Goal: Transaction & Acquisition: Purchase product/service

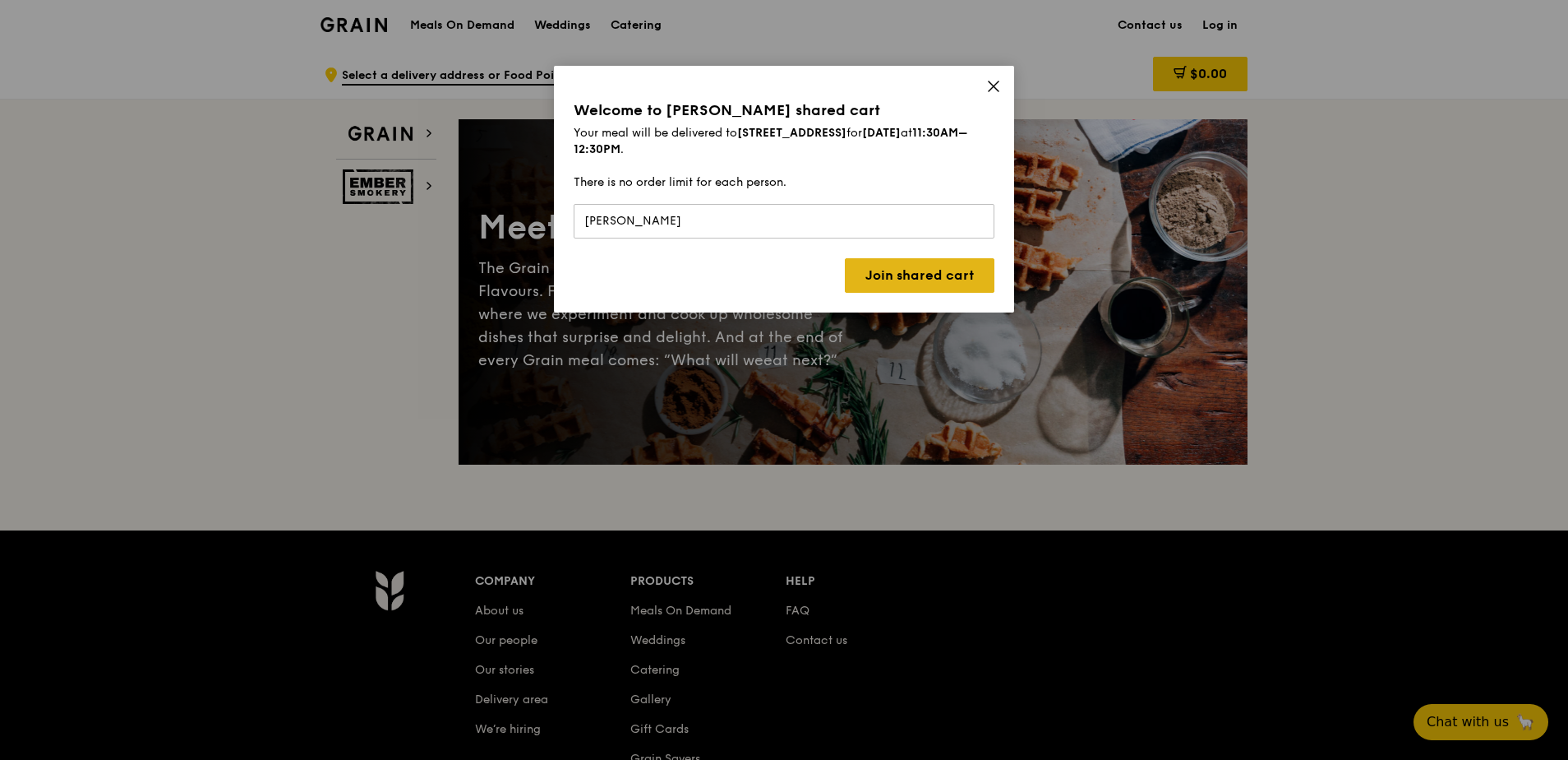
type input "[PERSON_NAME]"
click at [877, 265] on link "Join shared cart" at bounding box center [919, 276] width 149 height 35
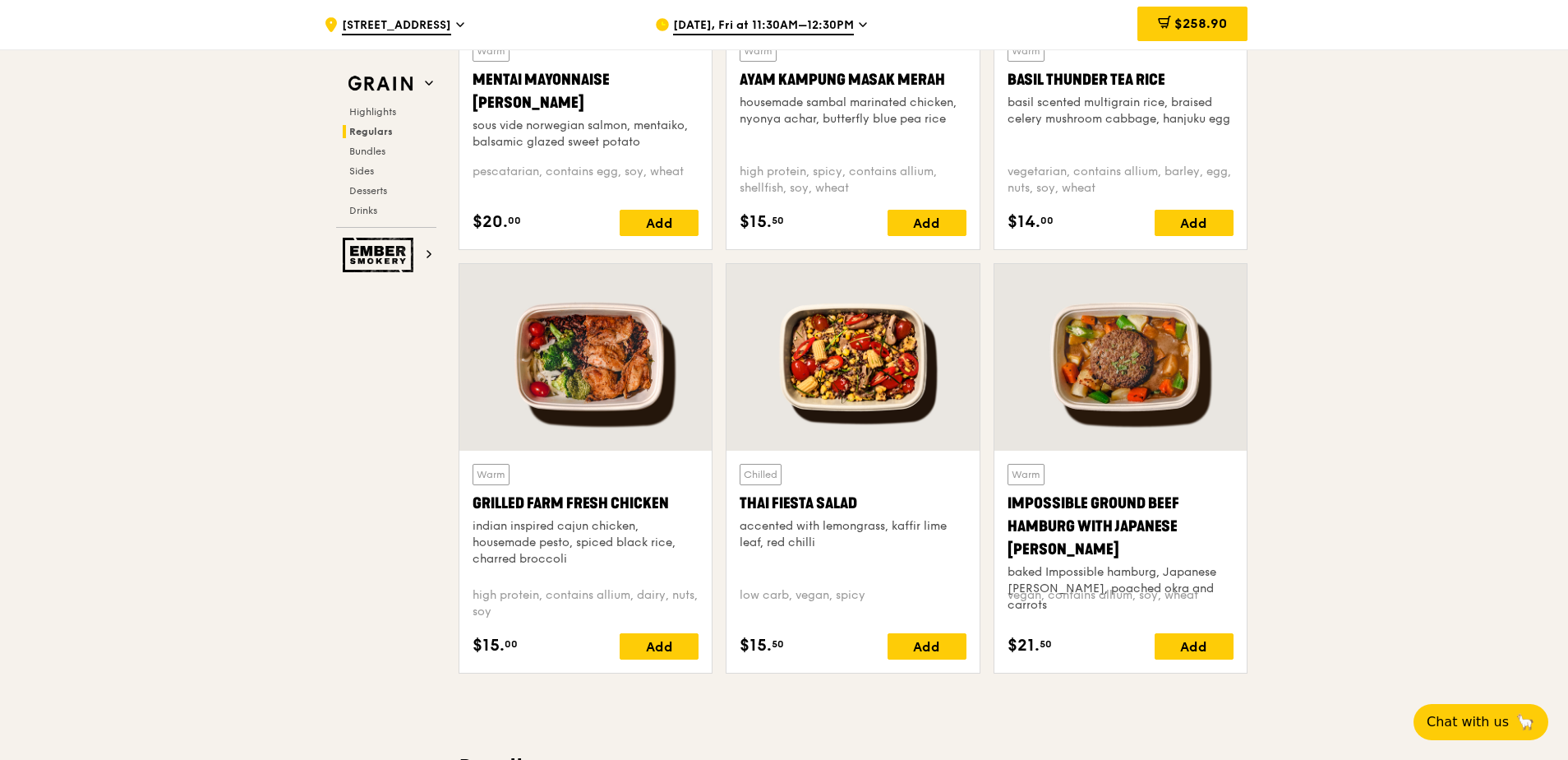
scroll to position [1563, 0]
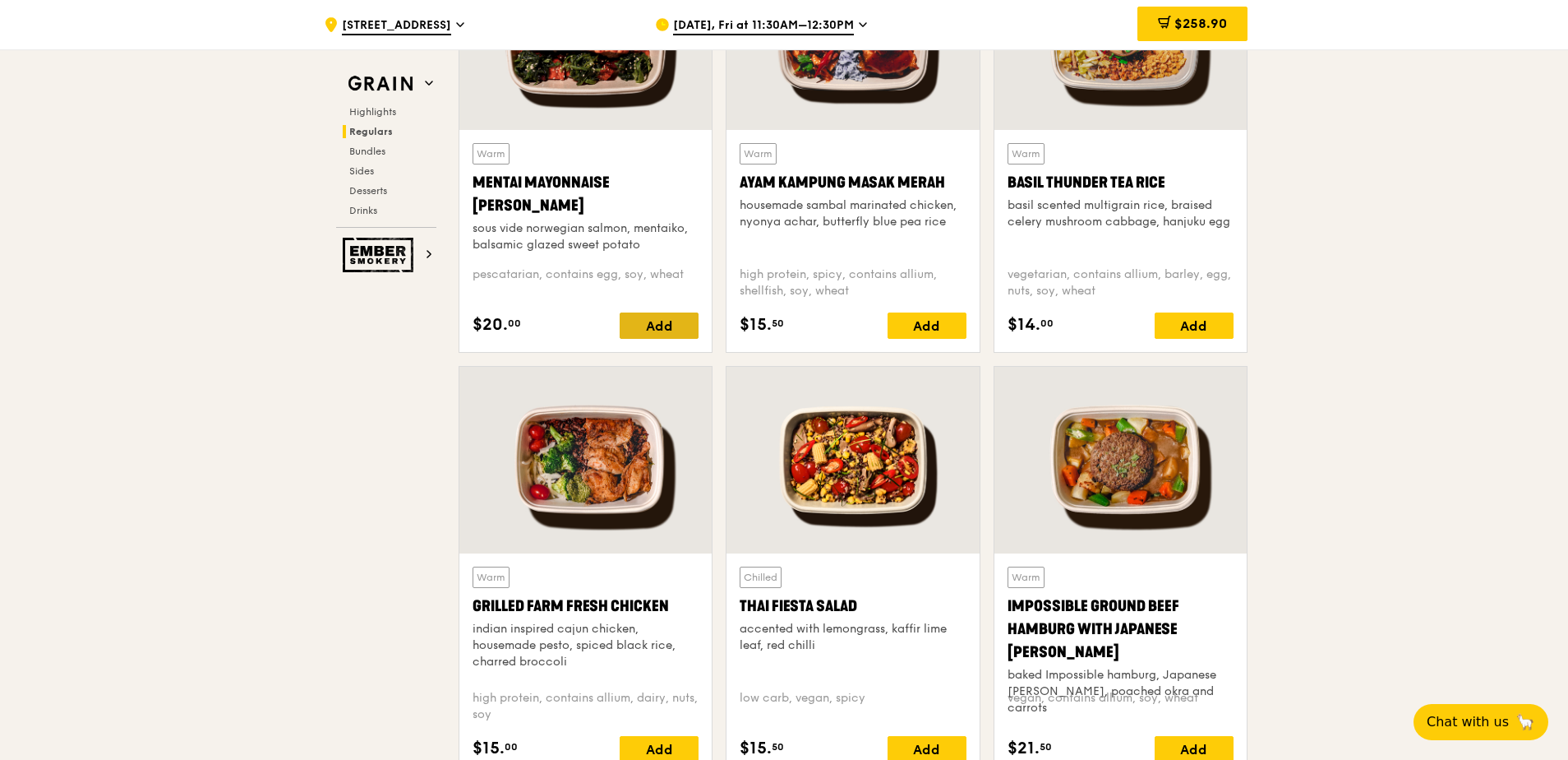
click at [669, 322] on div "Add" at bounding box center [659, 325] width 79 height 26
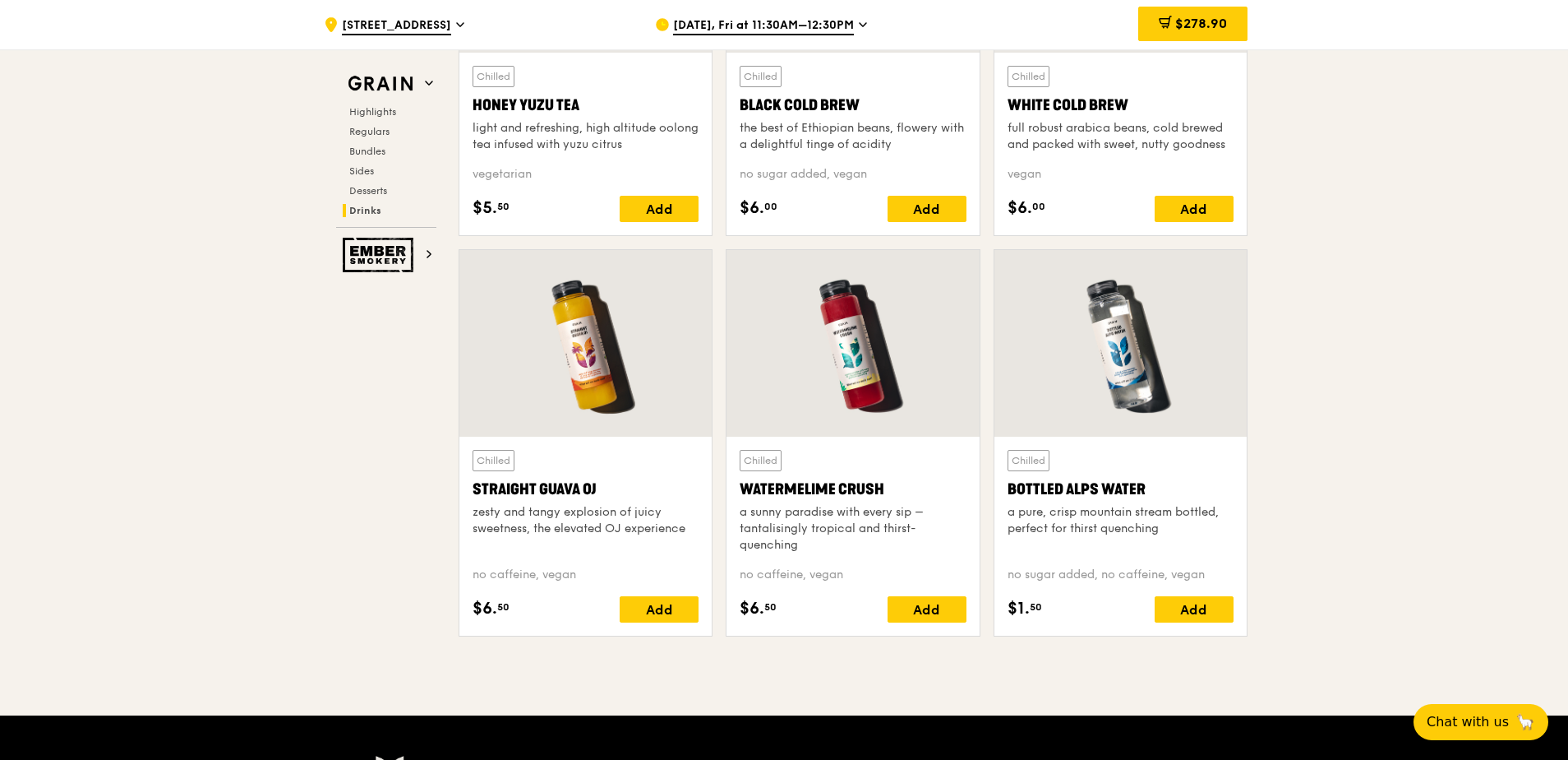
scroll to position [6414, 0]
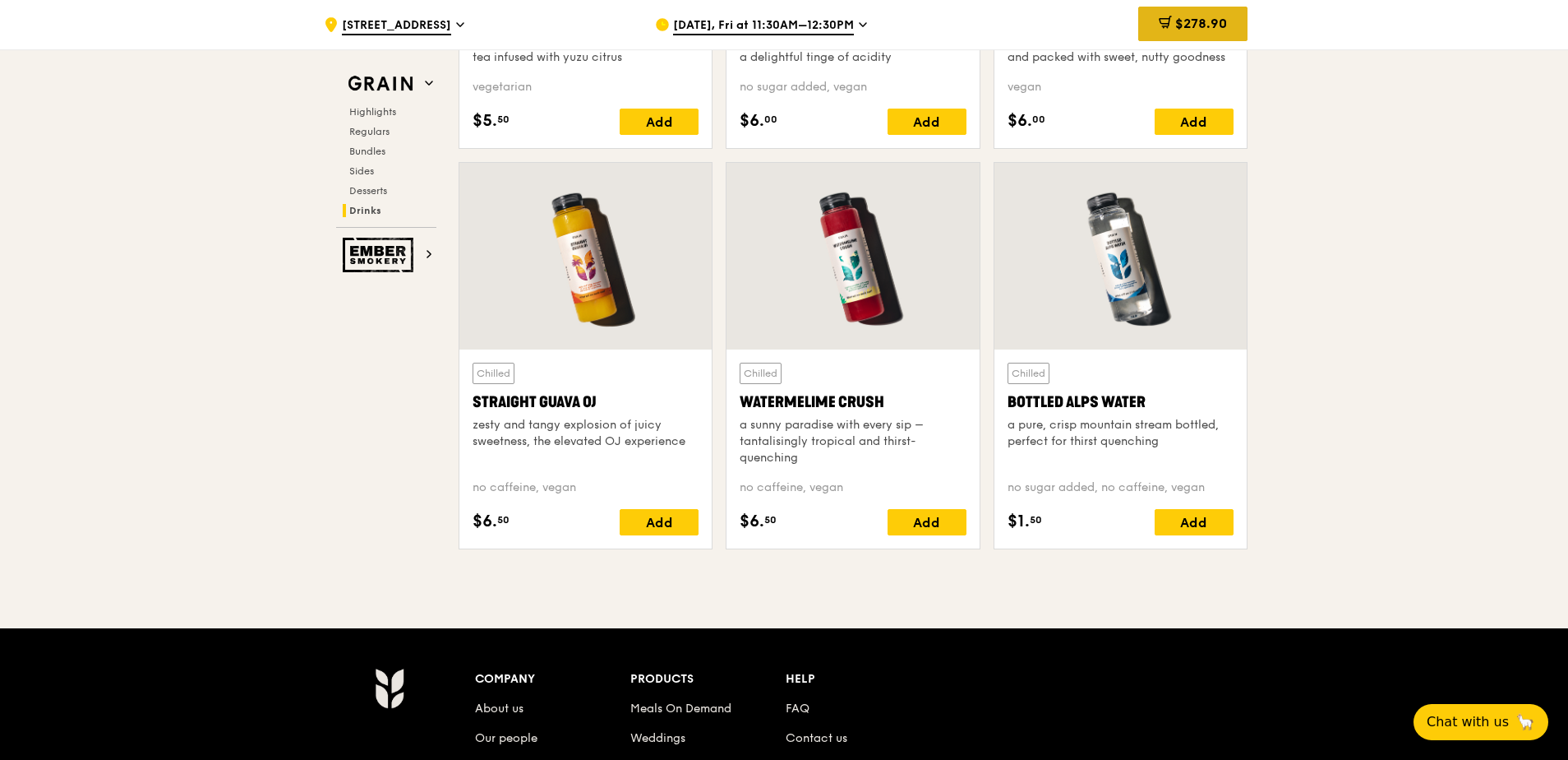
click at [1219, 15] on div "$278.90" at bounding box center [1193, 24] width 109 height 35
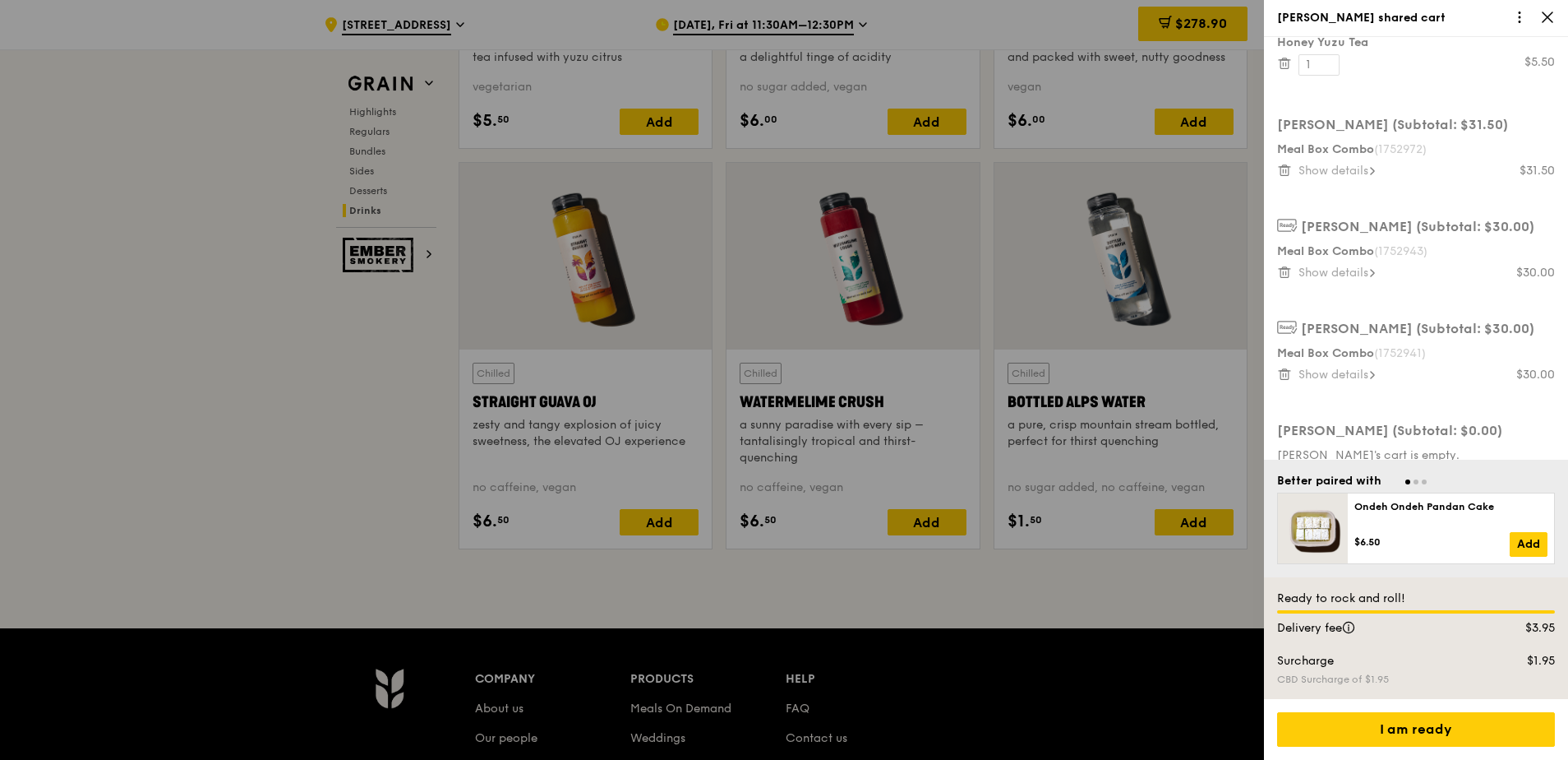
scroll to position [1036, 0]
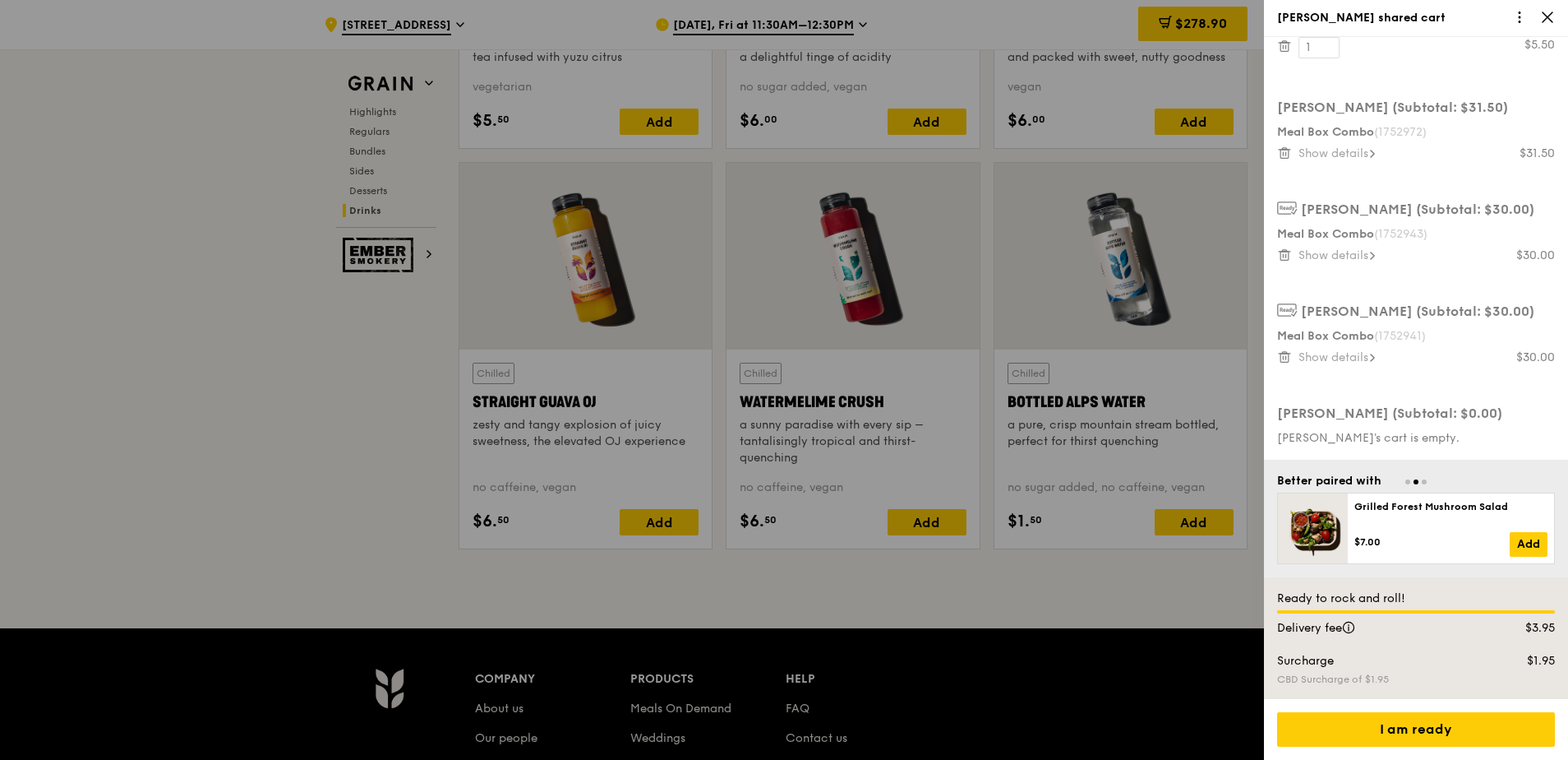
click at [176, 390] on div at bounding box center [784, 380] width 1568 height 760
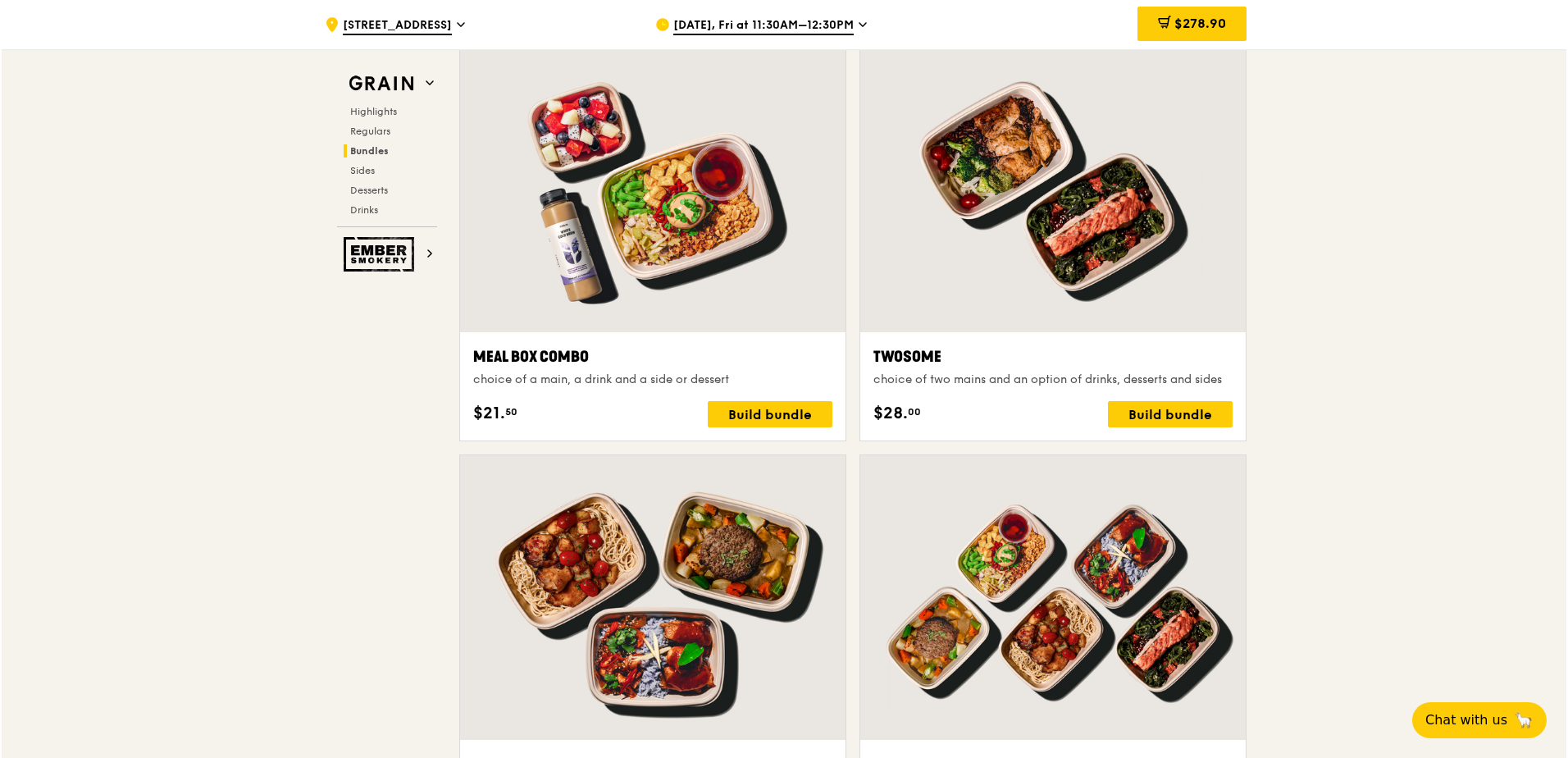
scroll to position [2460, 0]
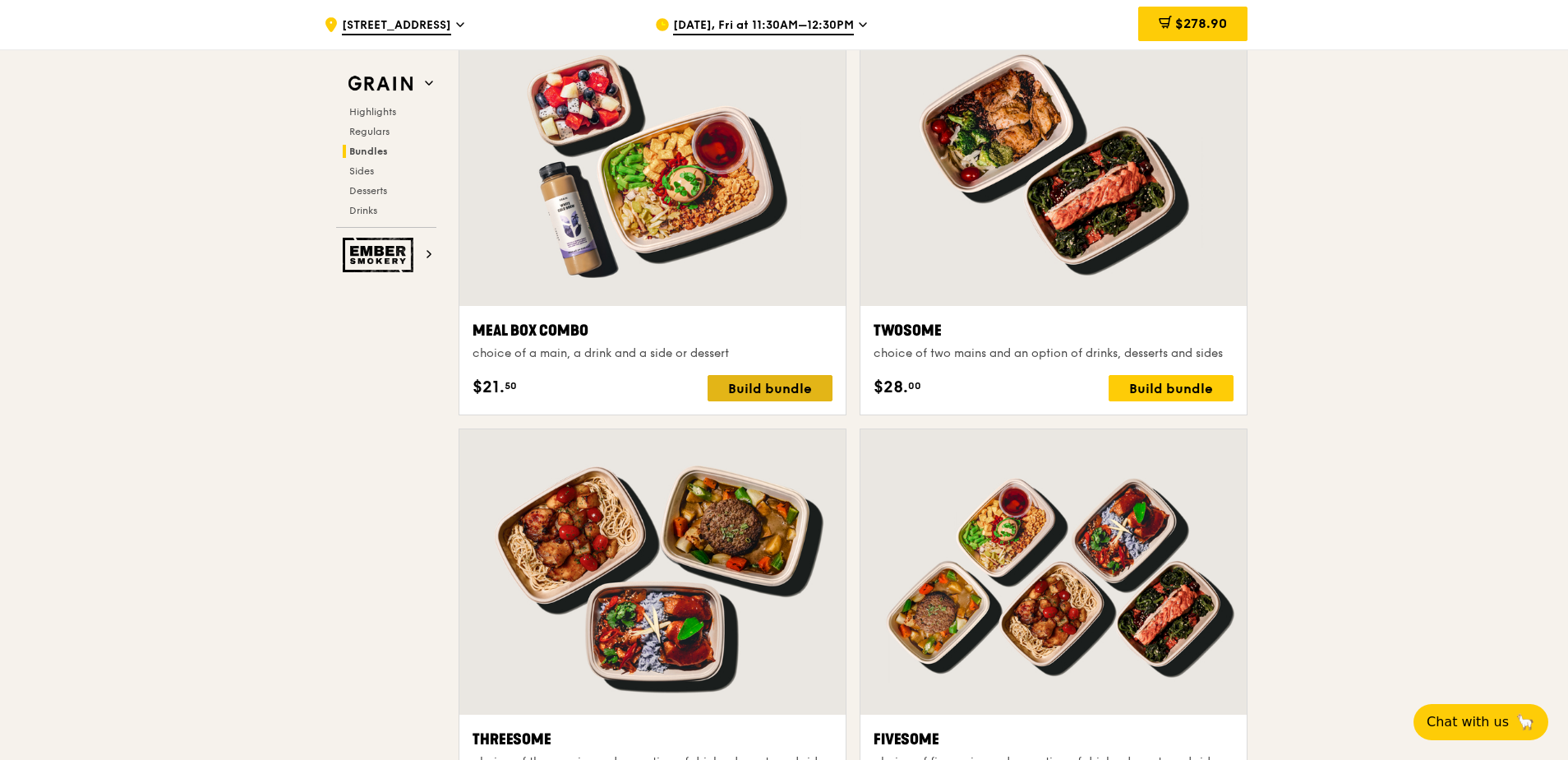
click at [795, 385] on div "Build bundle" at bounding box center [770, 388] width 125 height 26
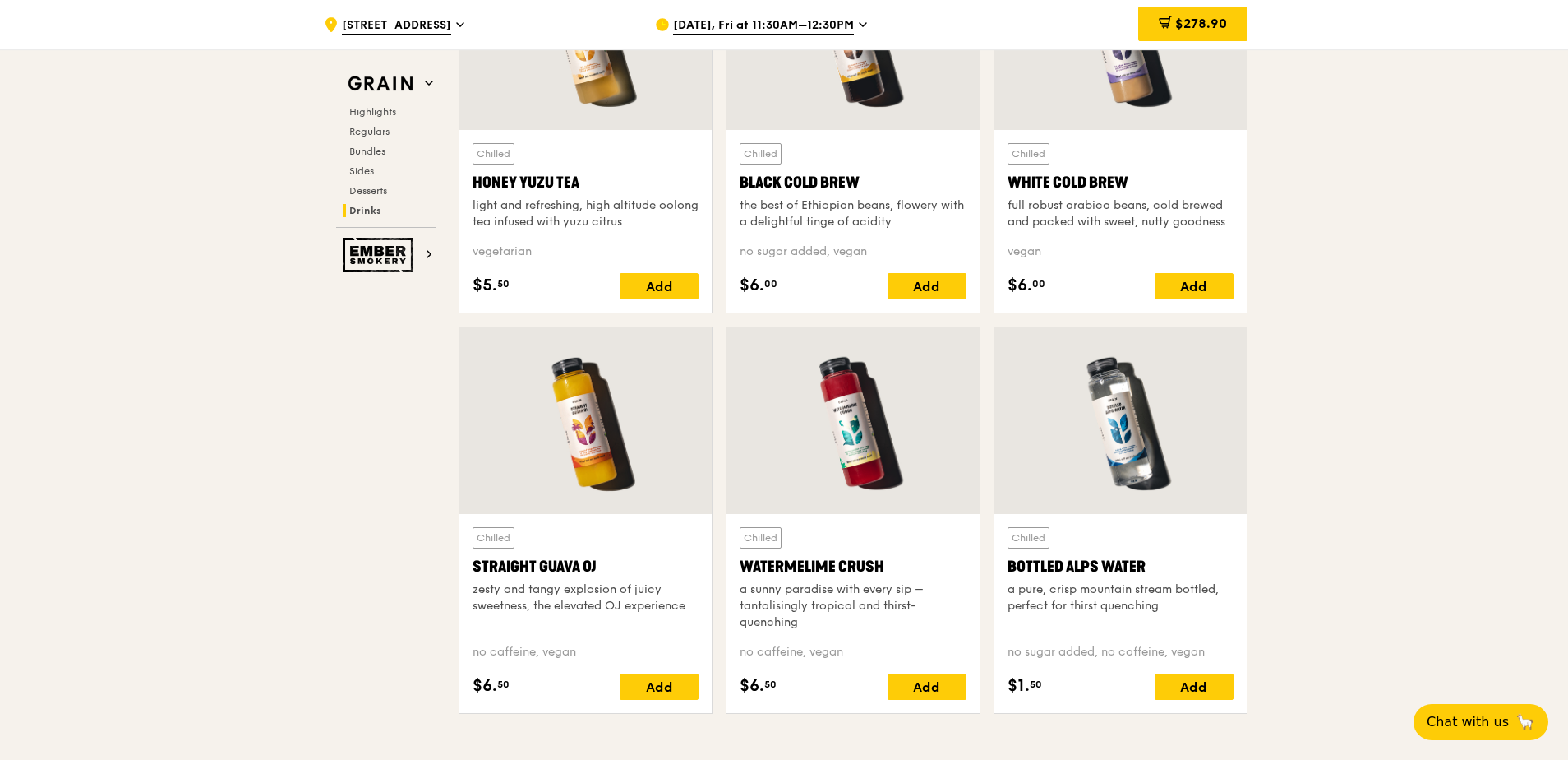
scroll to position [6332, 0]
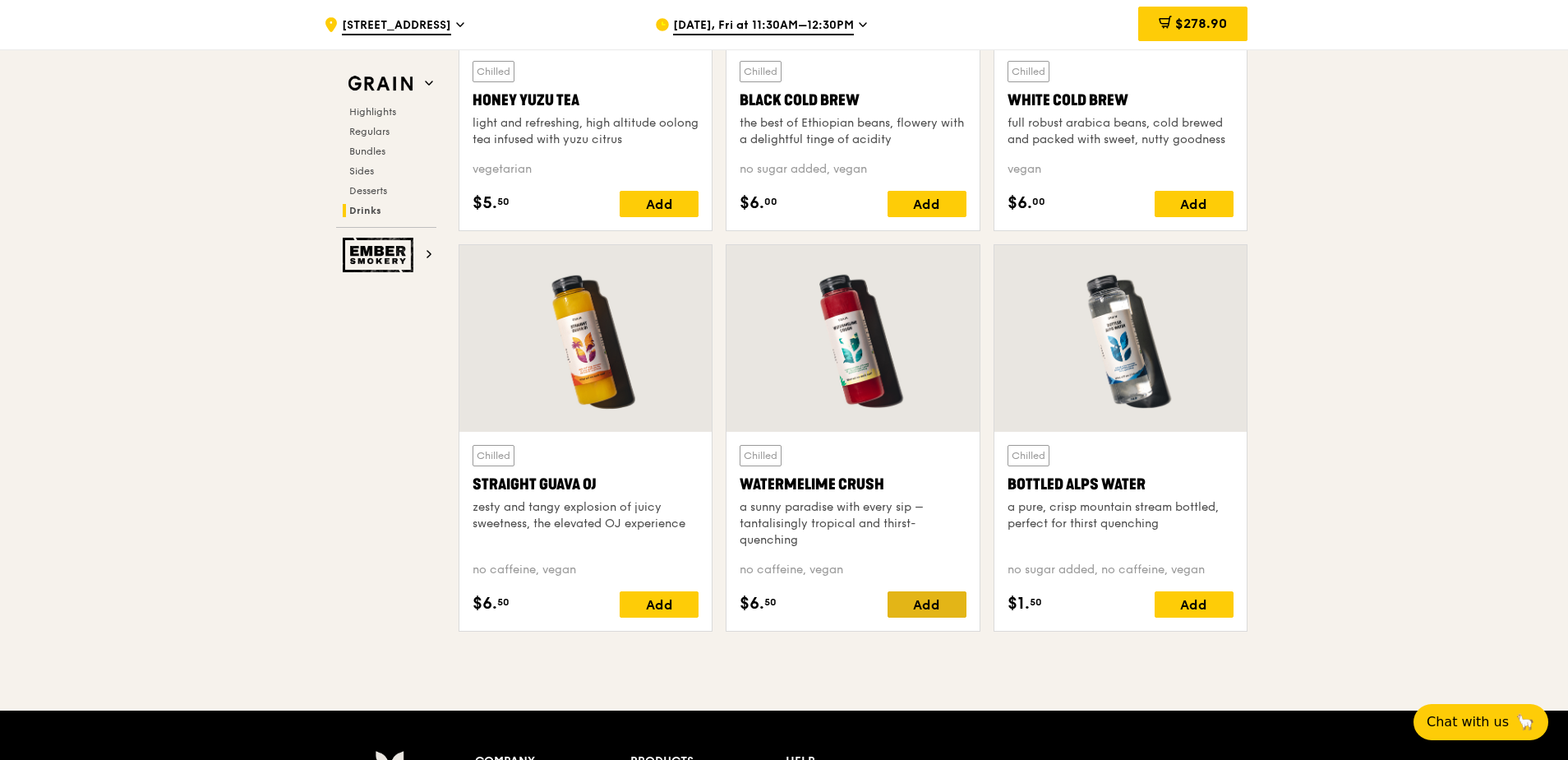
click at [917, 606] on div "Add" at bounding box center [927, 604] width 79 height 26
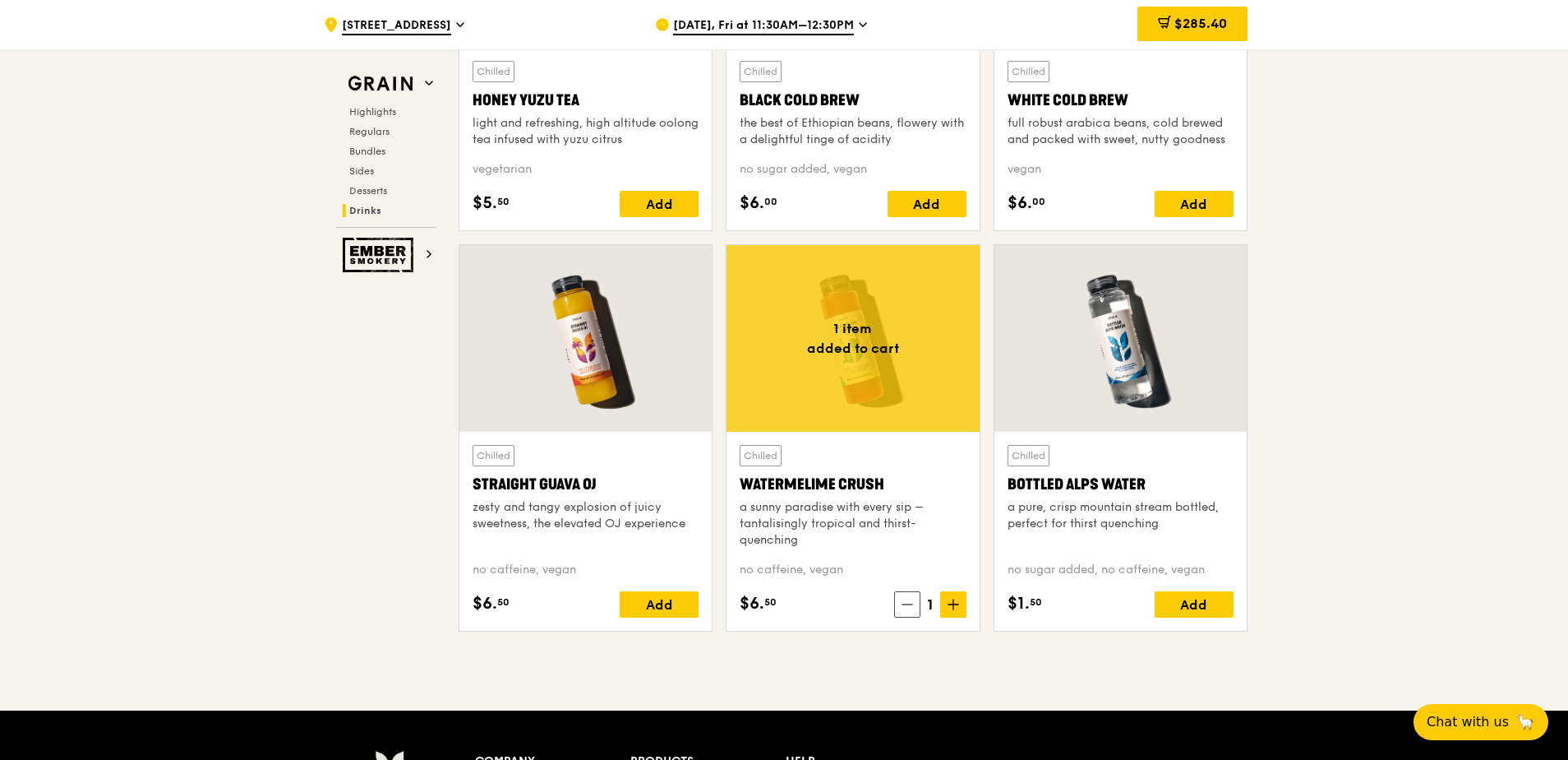
click at [1200, 25] on span "$285.40" at bounding box center [1200, 23] width 53 height 16
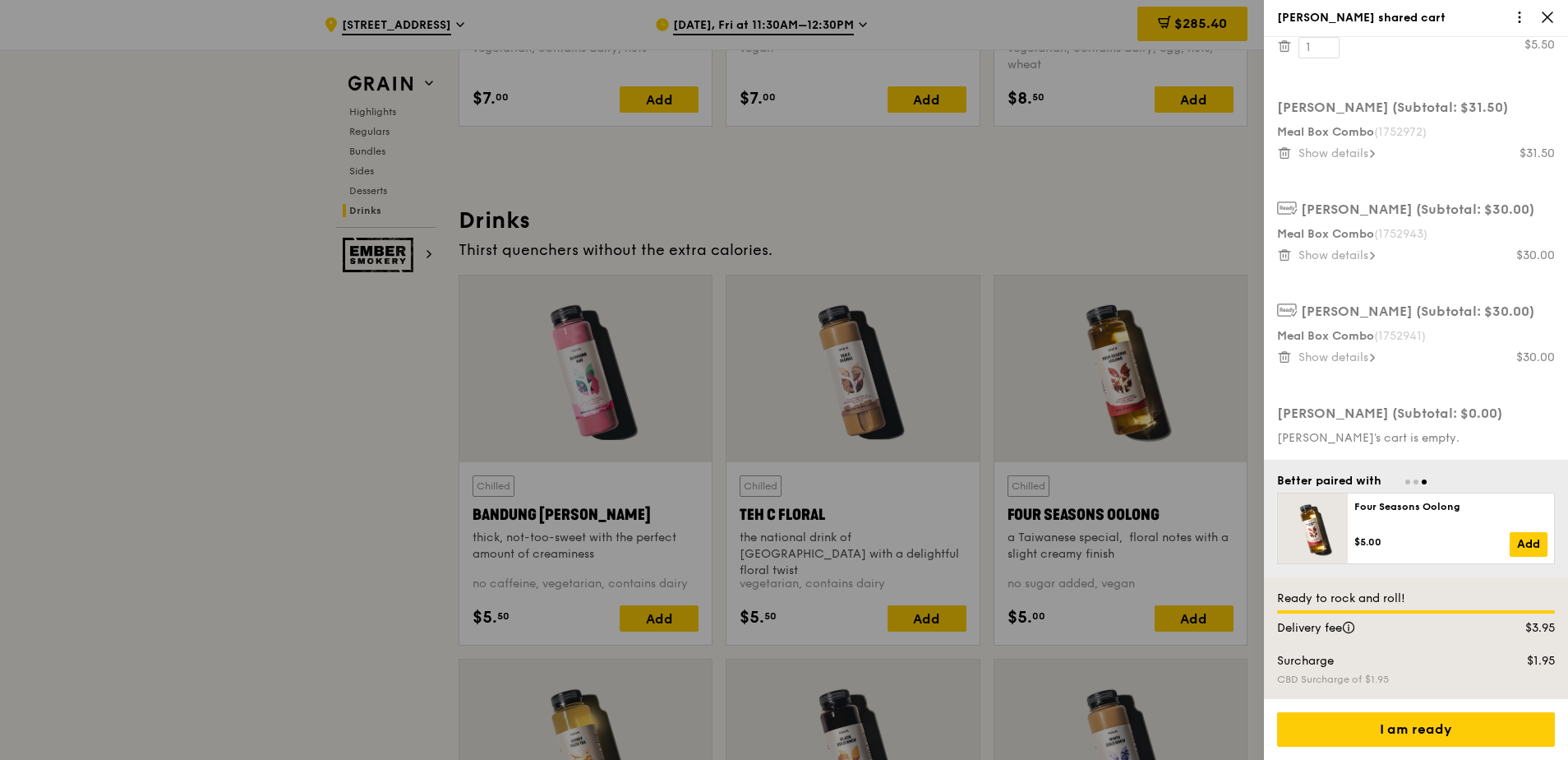
scroll to position [5177, 0]
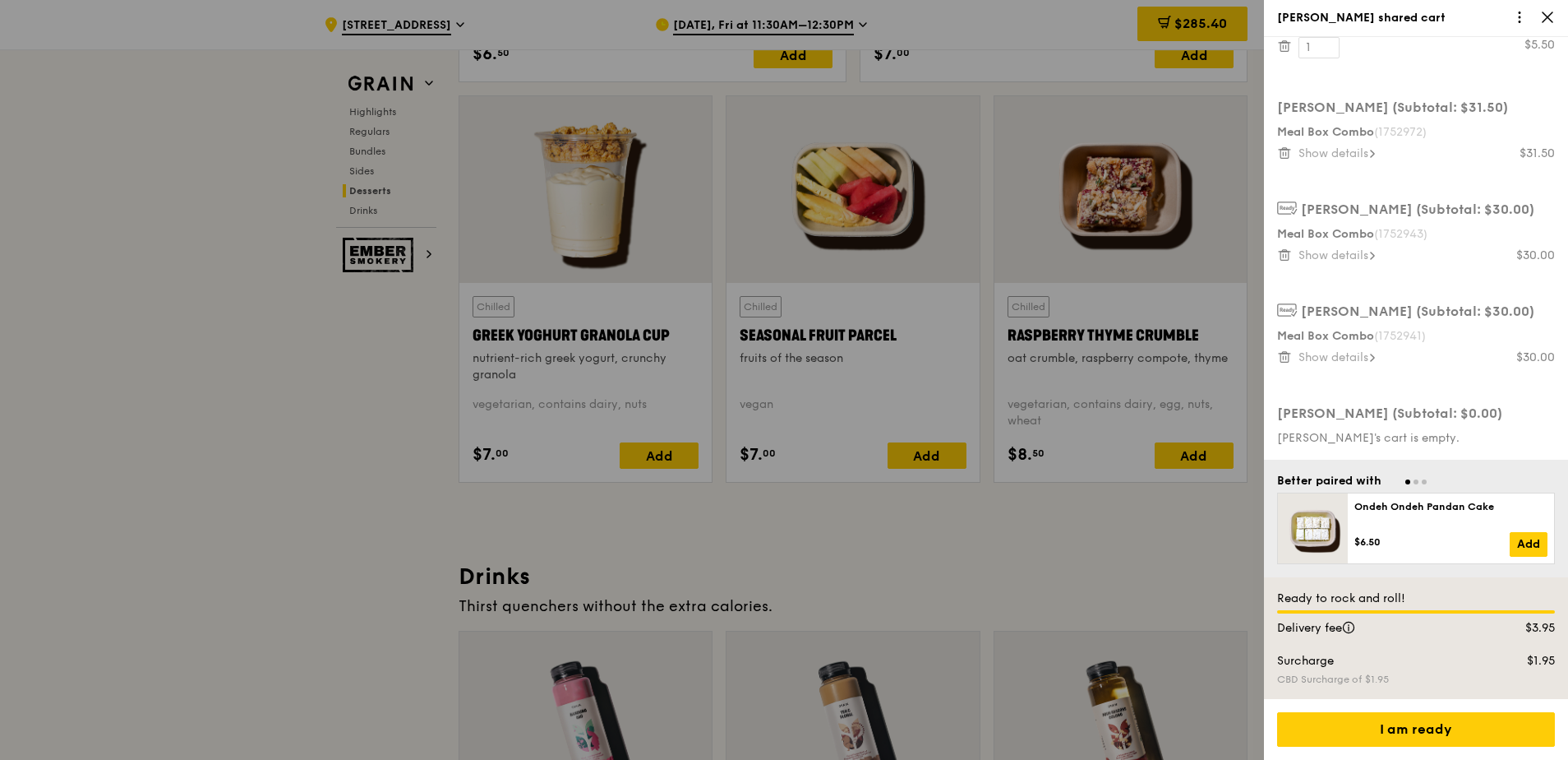
click at [1548, 17] on icon at bounding box center [1547, 16] width 10 height 10
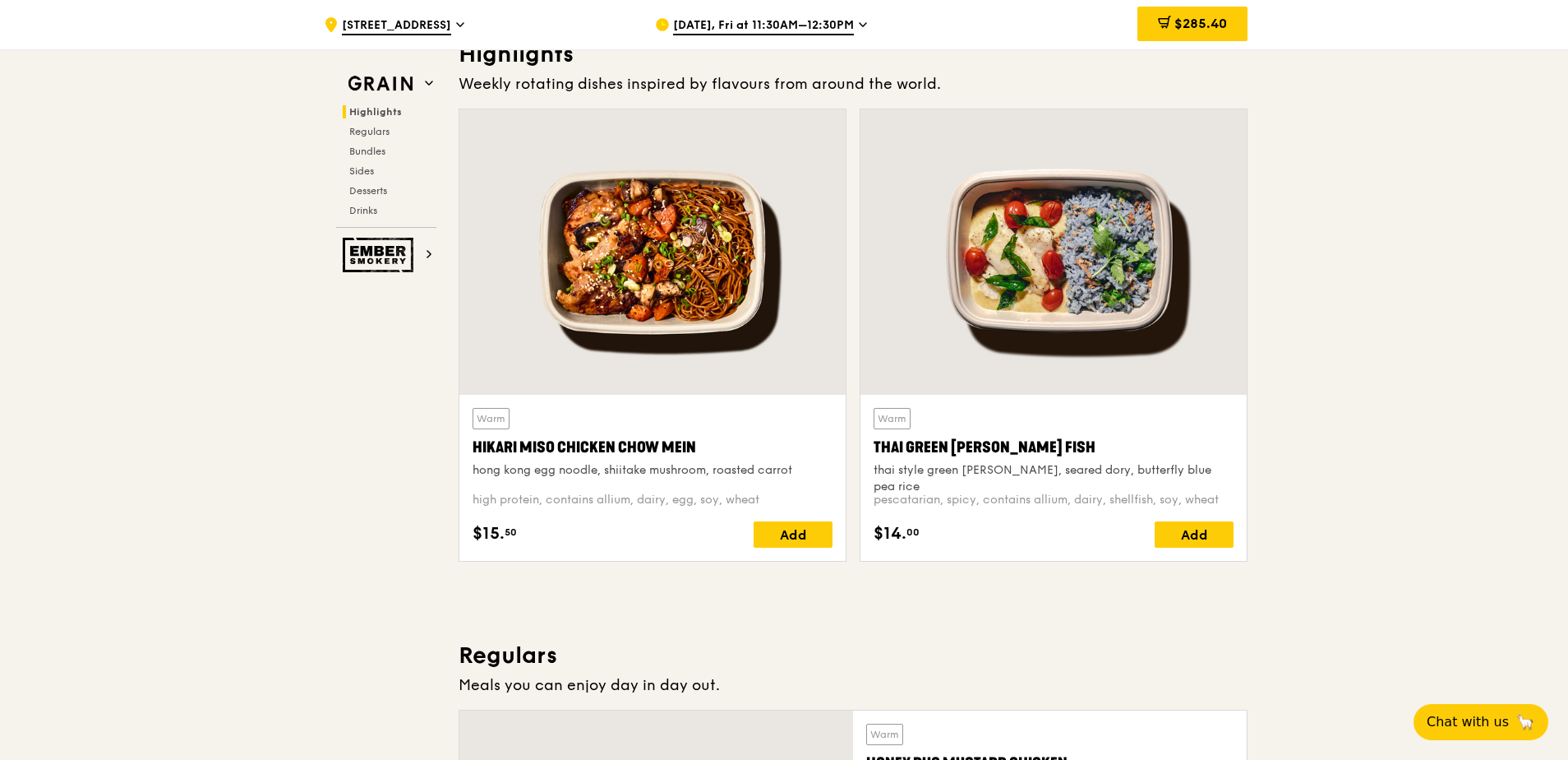
scroll to position [0, 0]
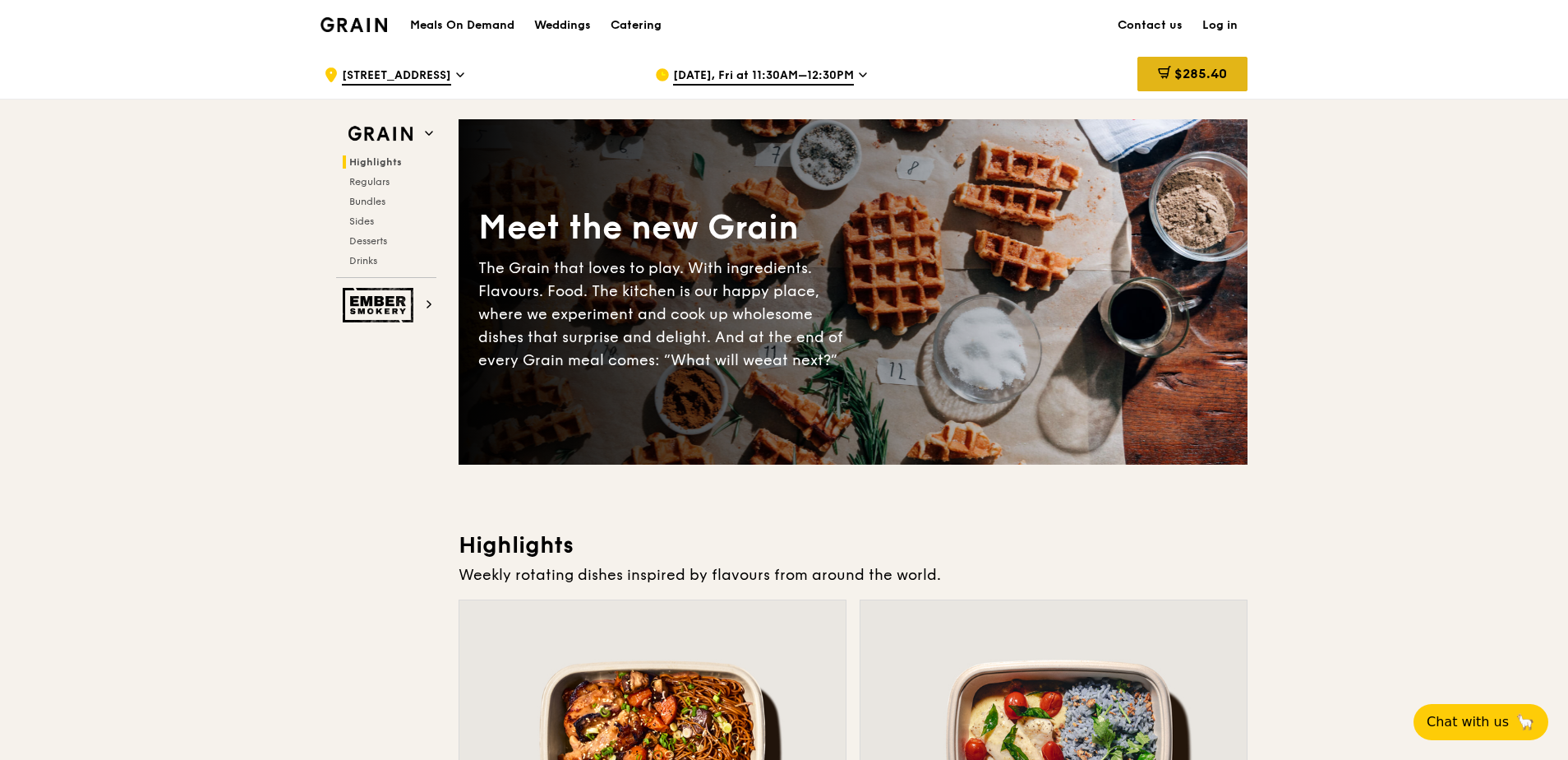
click at [1186, 72] on span "$285.40" at bounding box center [1200, 74] width 53 height 16
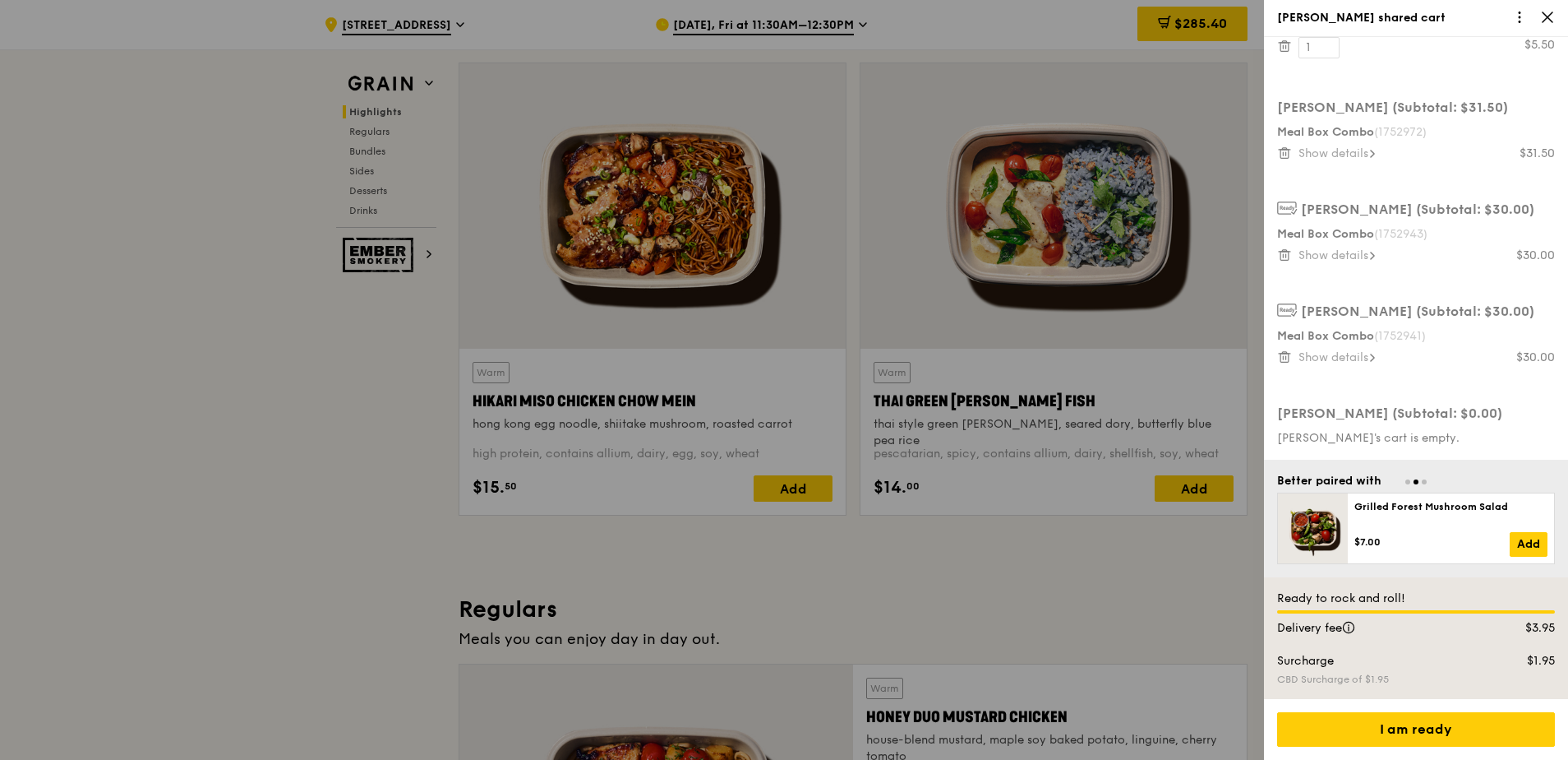
scroll to position [560, 0]
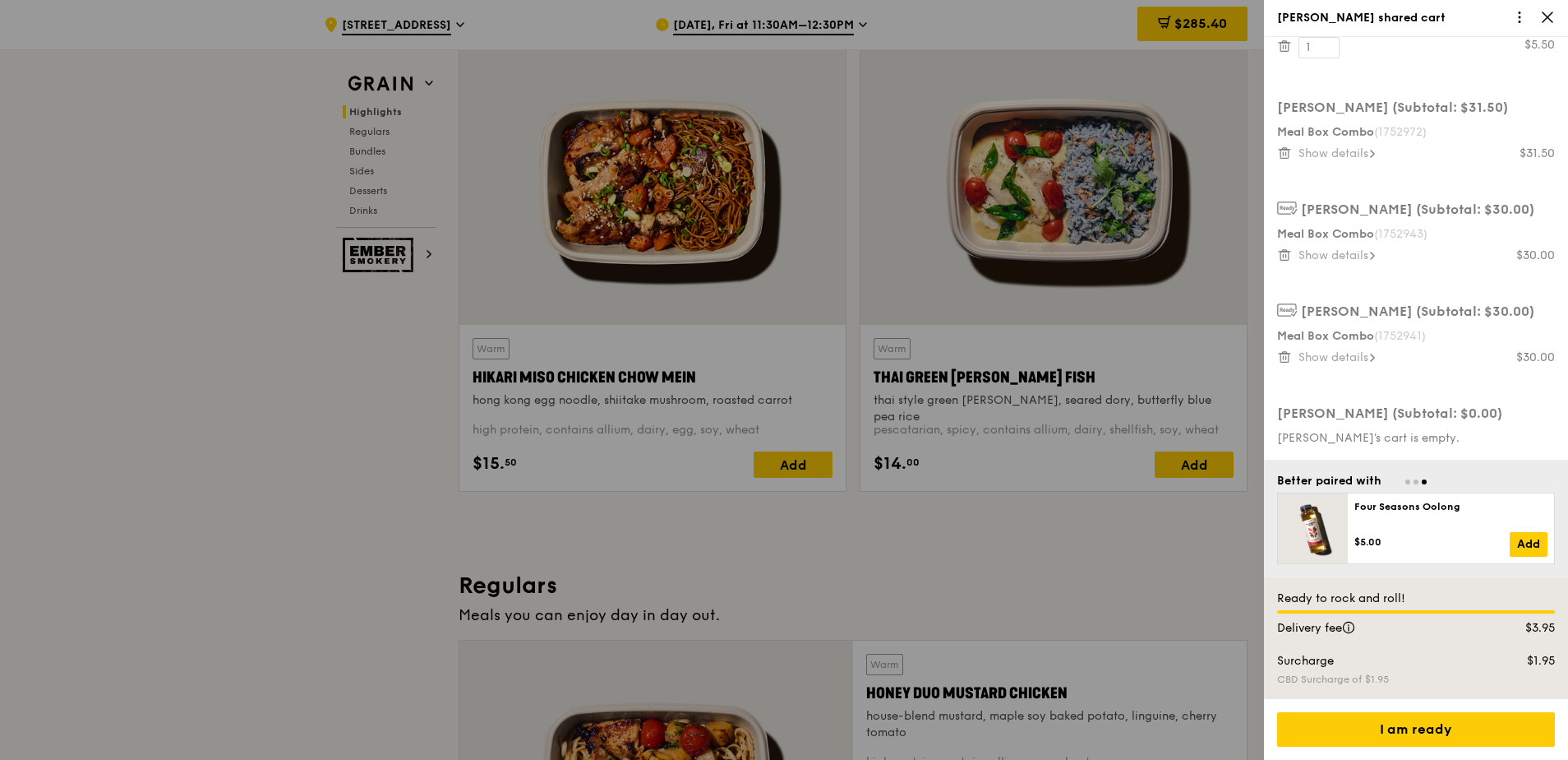
click at [1427, 64] on div "Your order (Subtotal: $26.50) Mentai Mayonnaise Aburi Salmon 1 $20.00 Watermeli…" at bounding box center [1416, 248] width 304 height 423
click at [1414, 16] on div "[PERSON_NAME] shared cart" at bounding box center [1416, 17] width 278 height 16
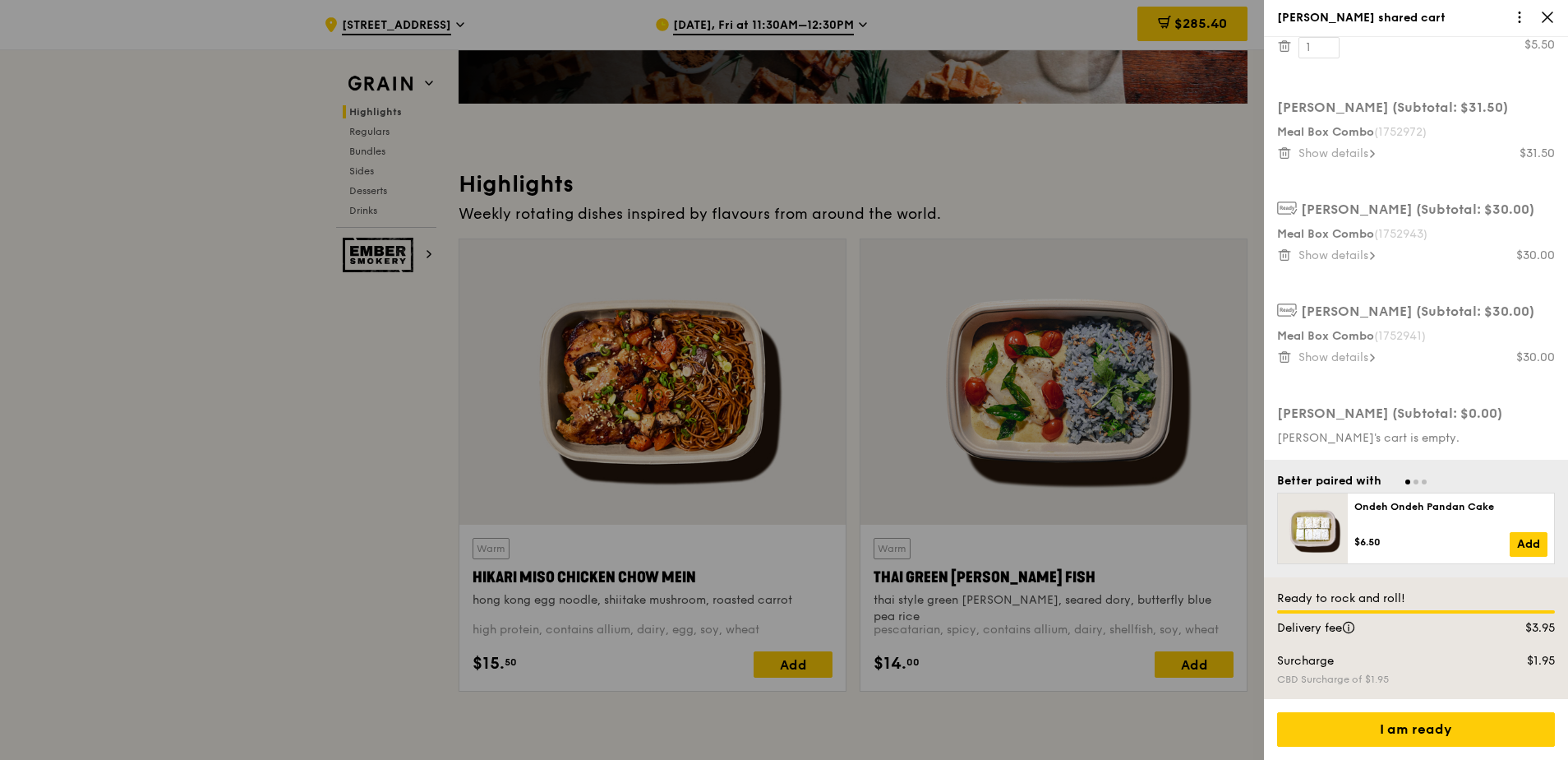
scroll to position [411, 0]
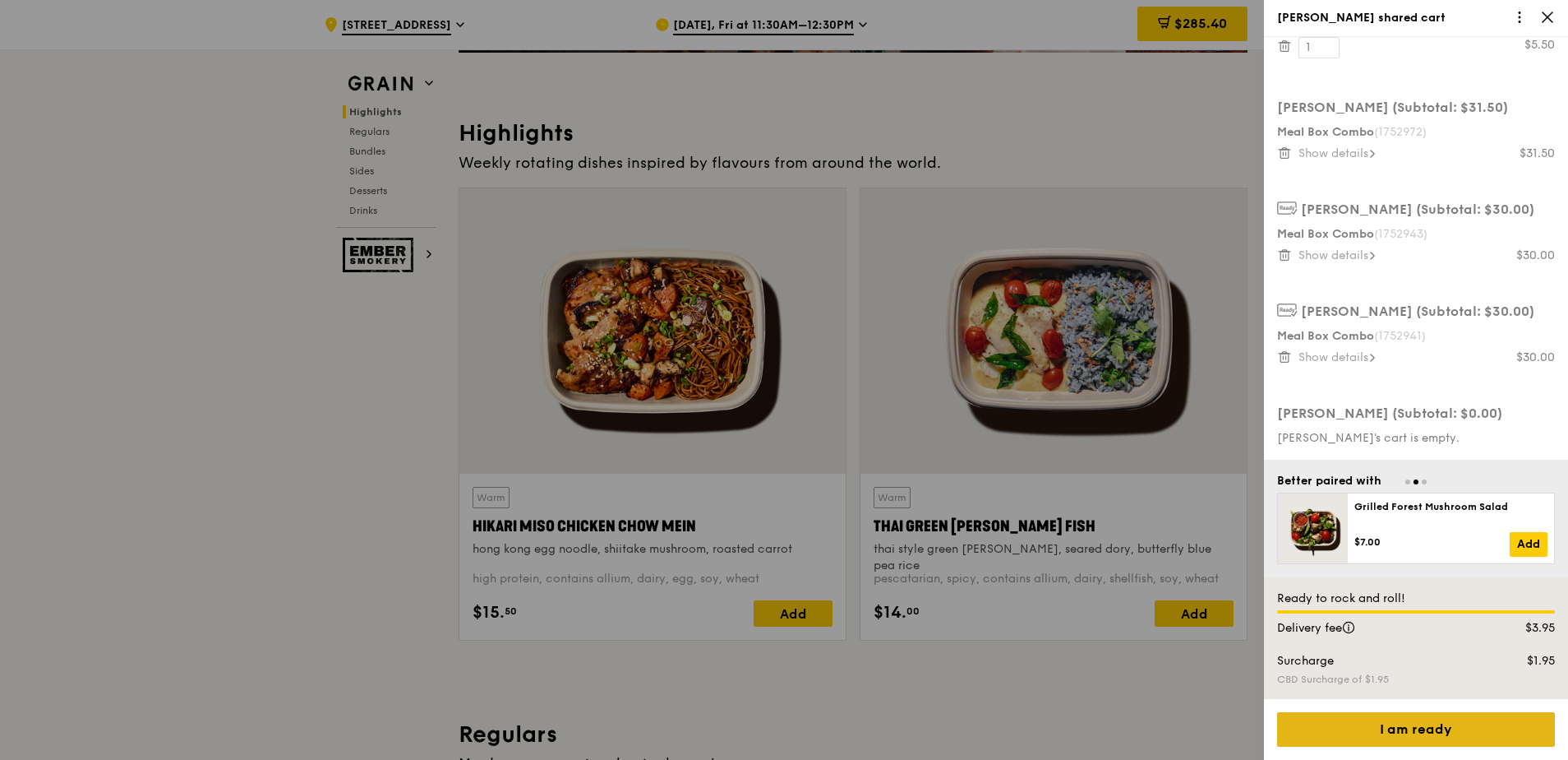
click at [1454, 732] on div "I am ready" at bounding box center [1416, 730] width 278 height 35
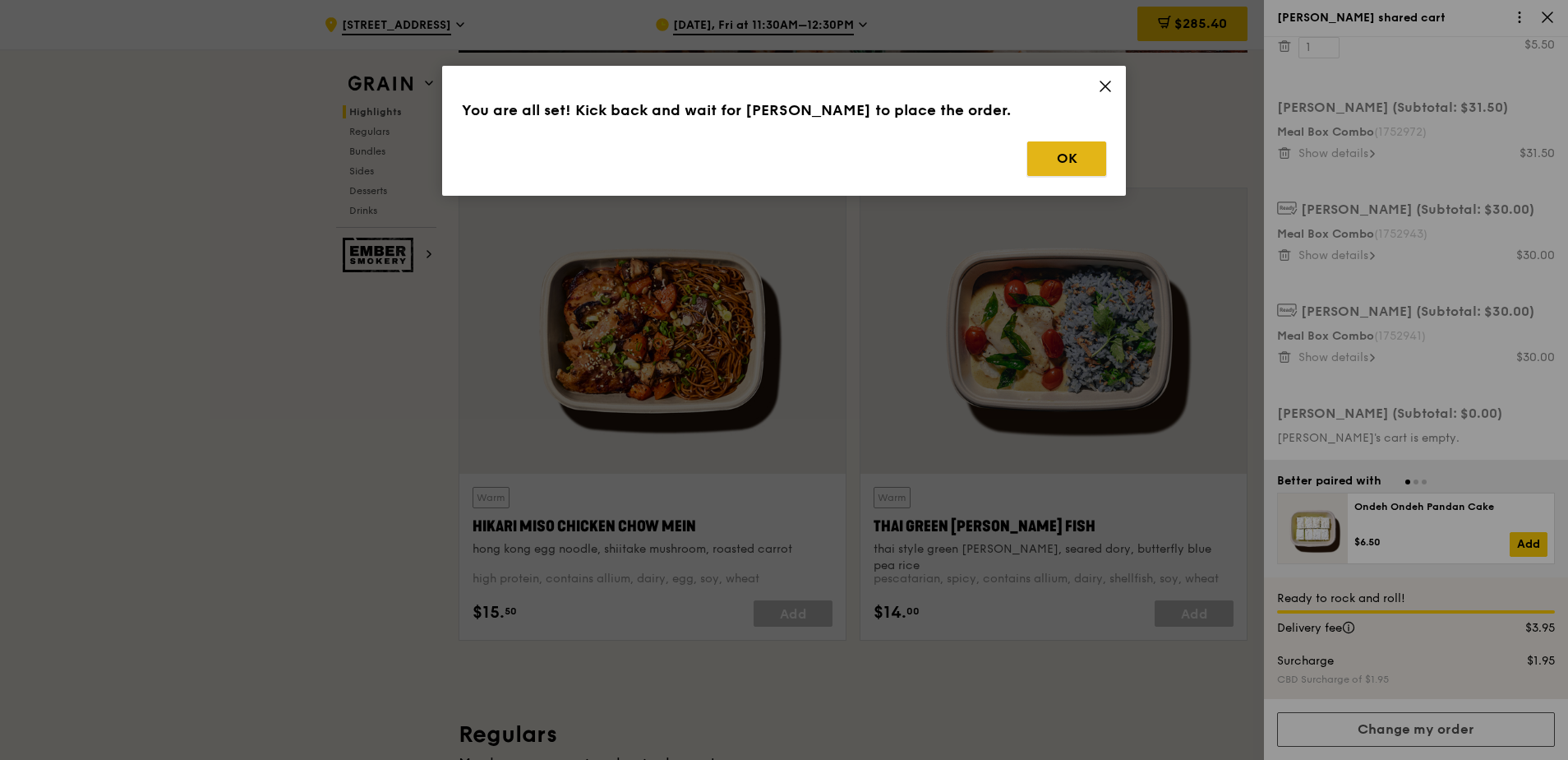
click at [1083, 154] on button "OK" at bounding box center [1067, 159] width 79 height 35
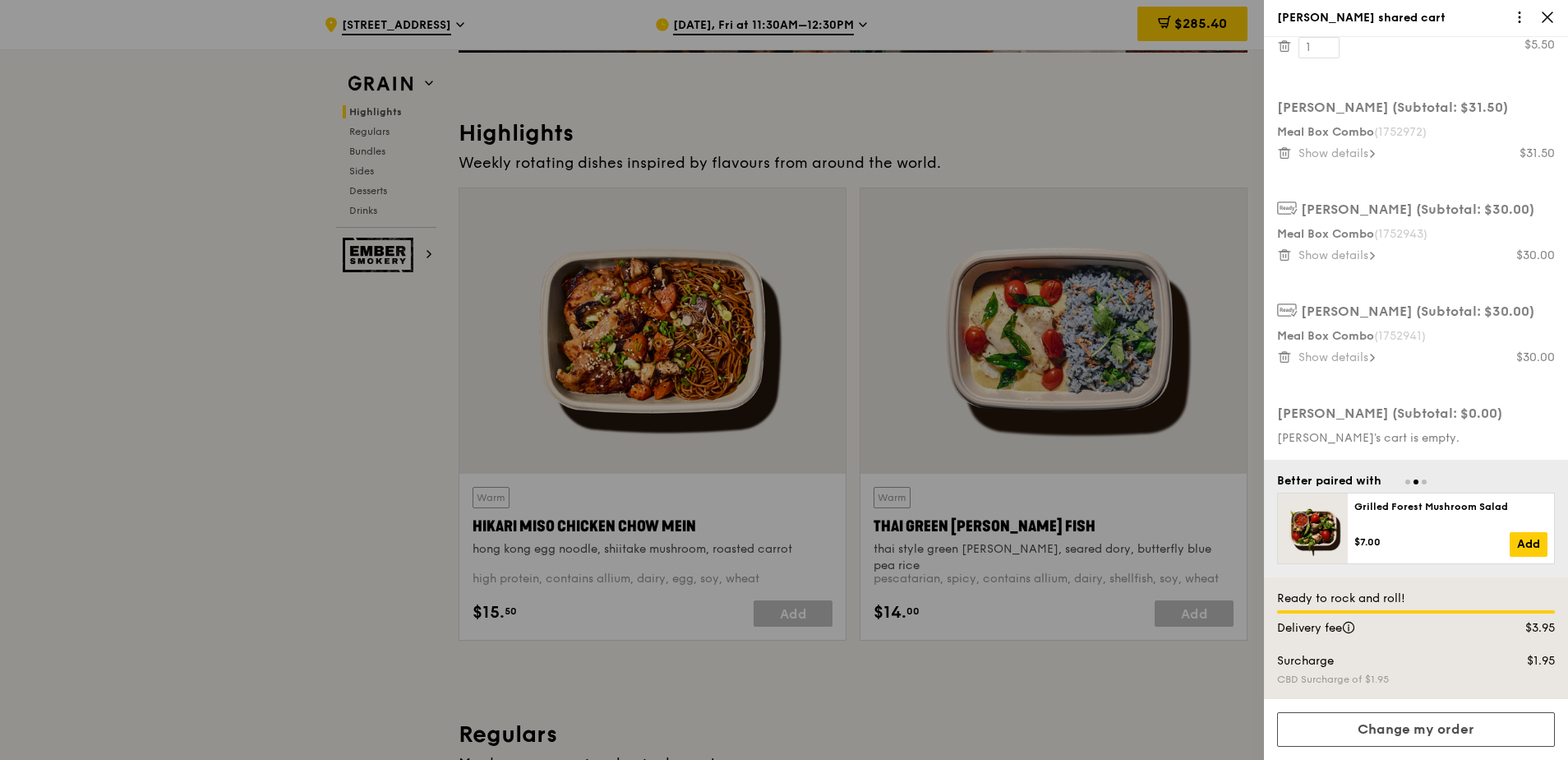
click at [1548, 22] on icon at bounding box center [1547, 16] width 15 height 15
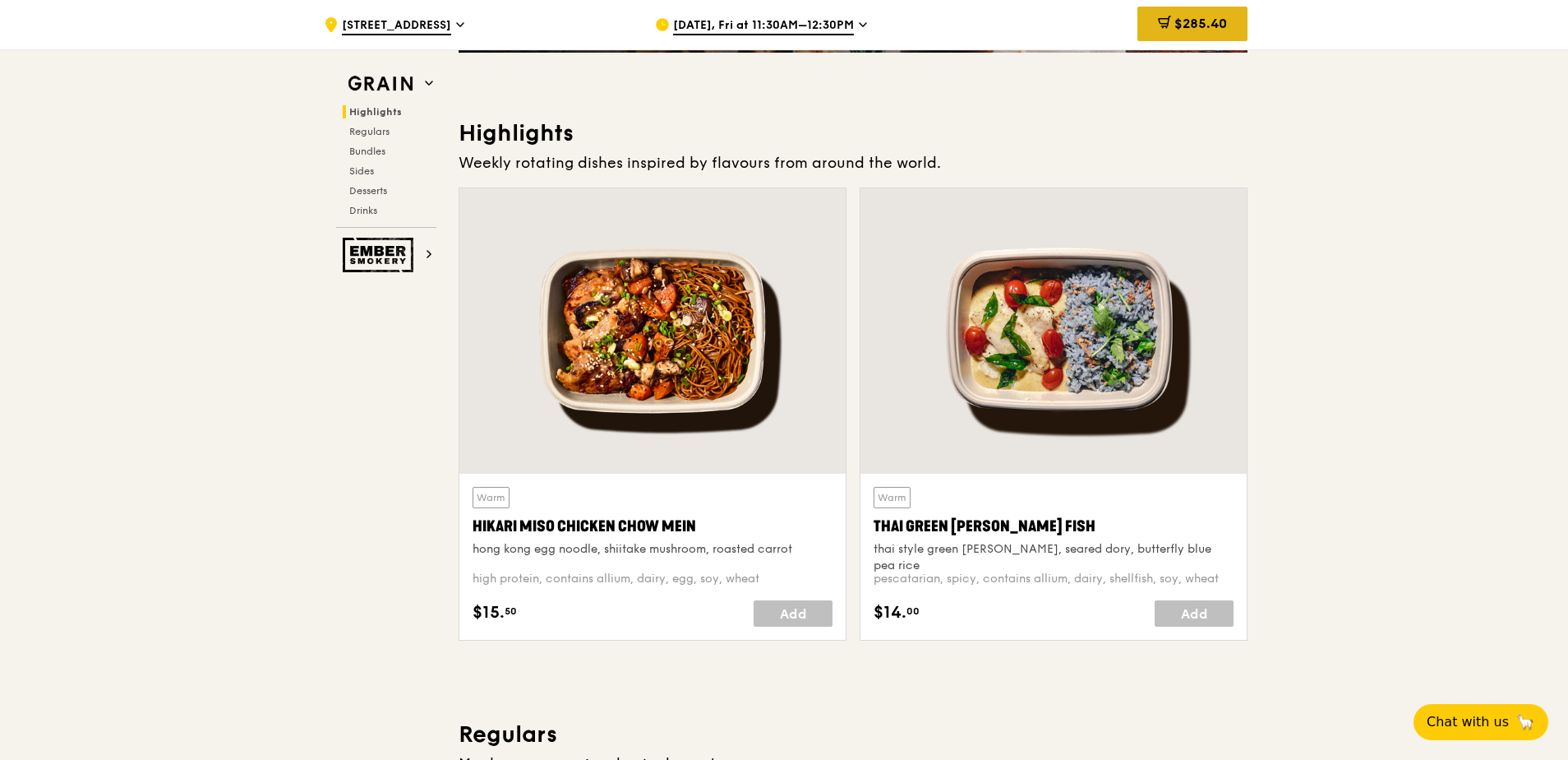
click at [1189, 29] on span "$285.40" at bounding box center [1200, 23] width 53 height 16
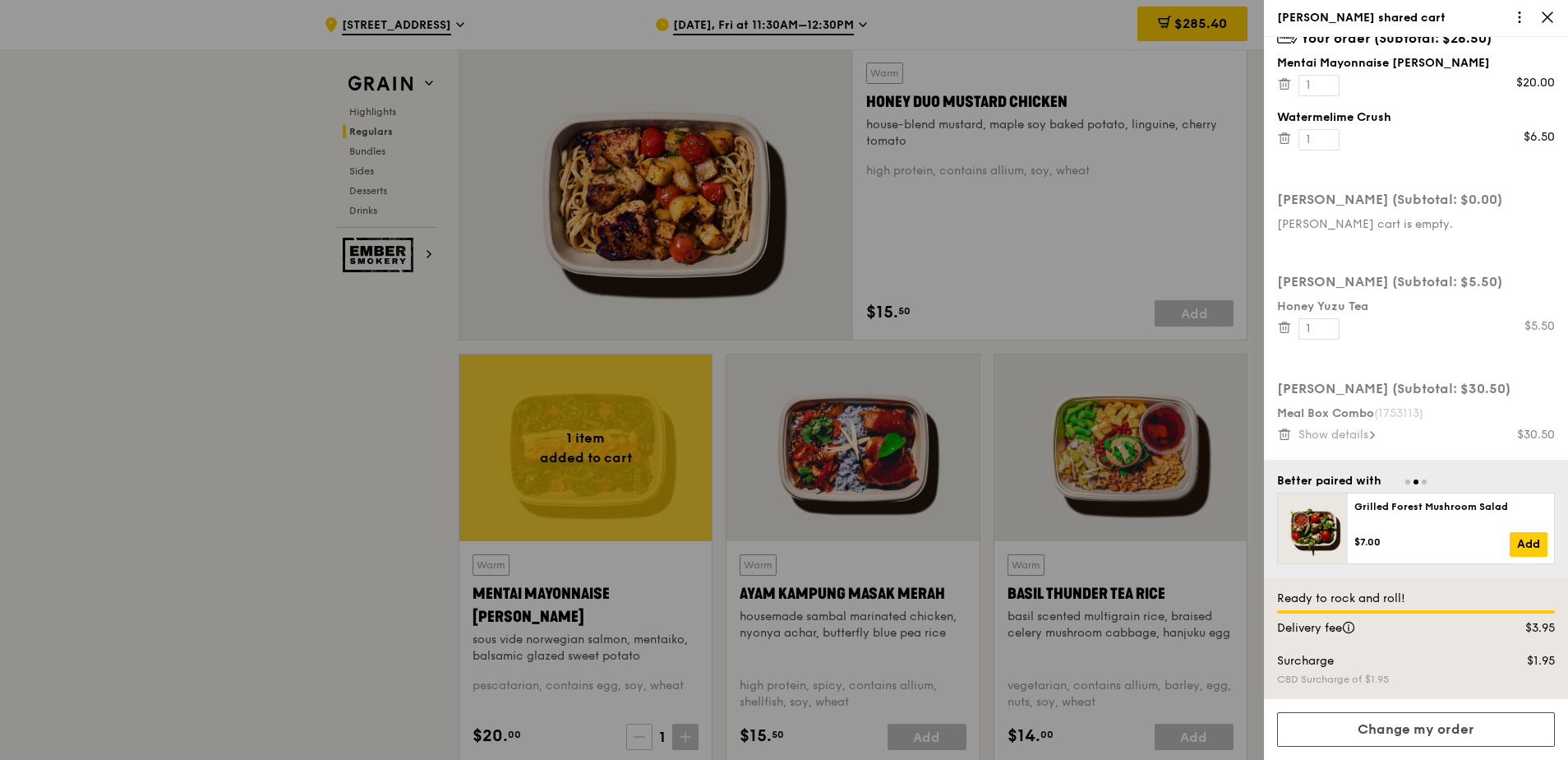
scroll to position [0, 0]
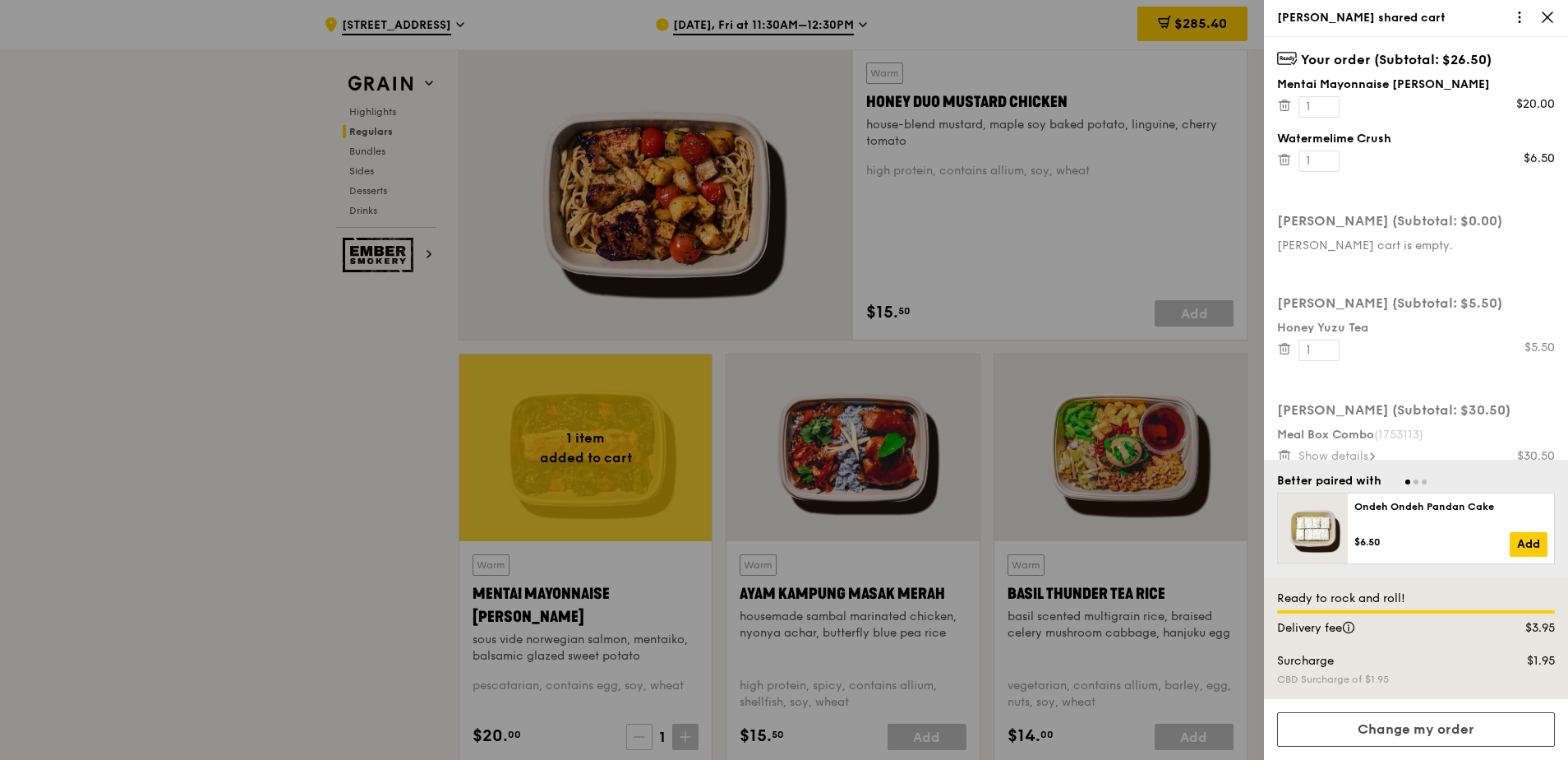
click at [1550, 12] on icon at bounding box center [1547, 16] width 15 height 15
